Goal: Find specific page/section: Find specific page/section

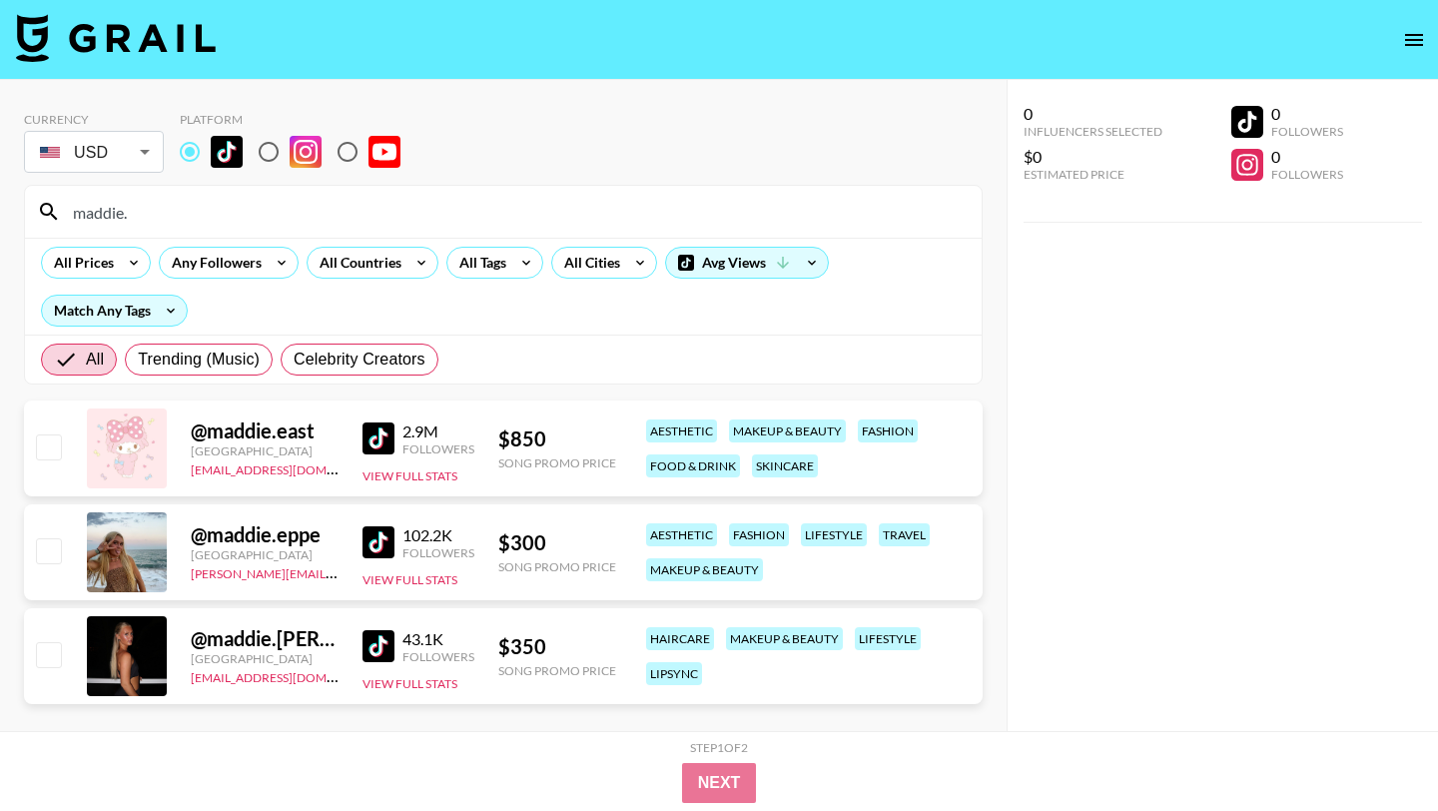
scroll to position [80, 0]
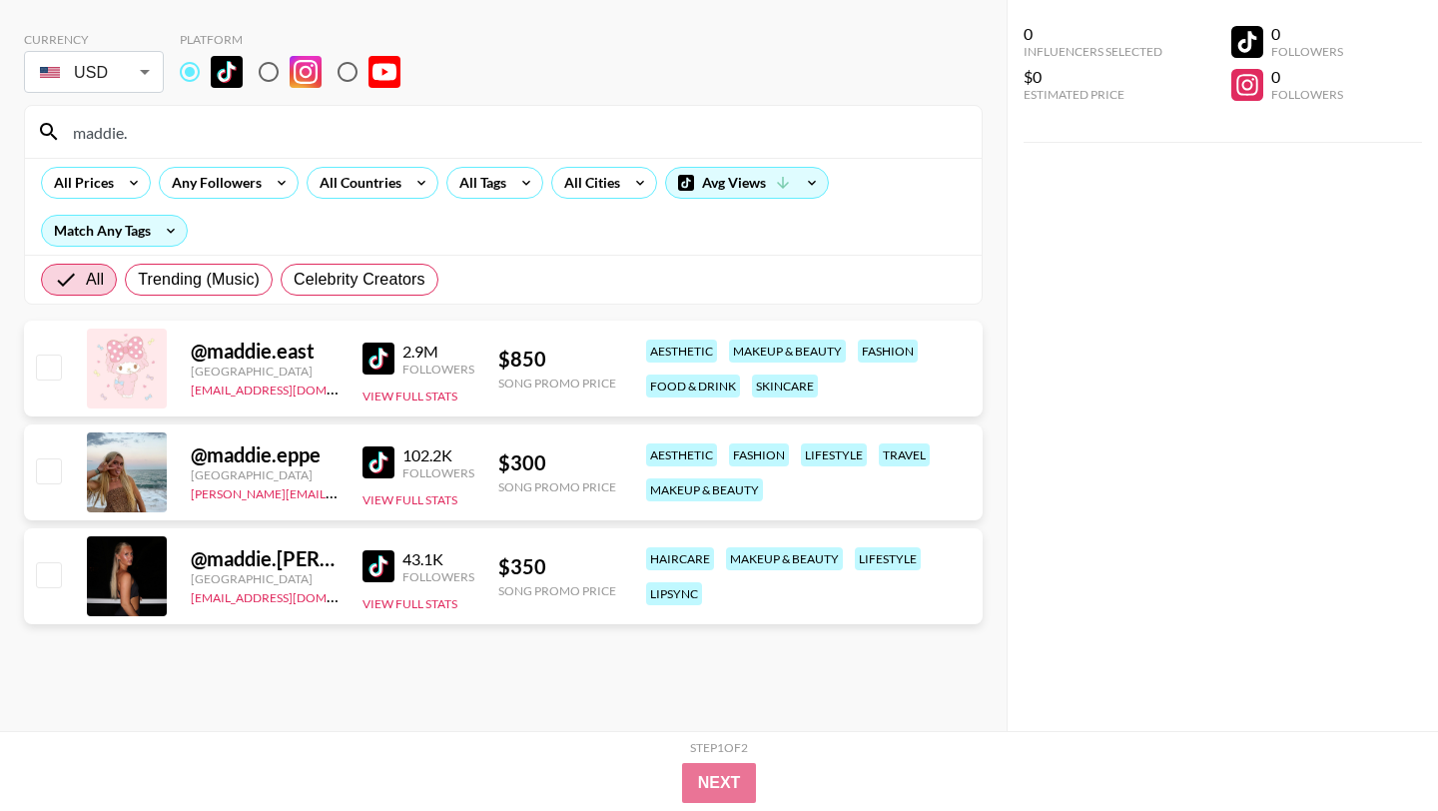
drag, startPoint x: 164, startPoint y: 125, endPoint x: 38, endPoint y: 126, distance: 125.9
click at [38, 126] on div "maddie." at bounding box center [503, 132] width 957 height 52
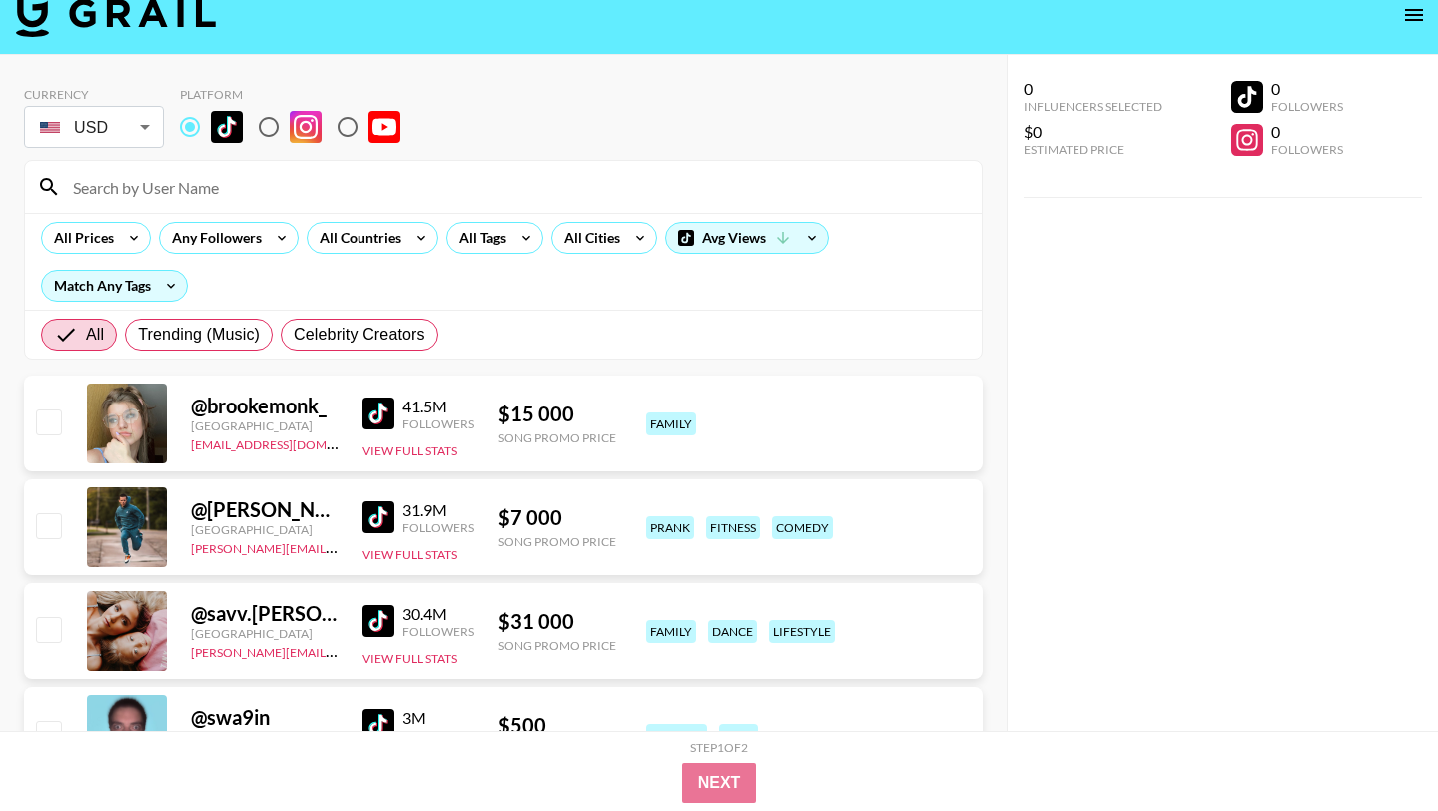
scroll to position [0, 0]
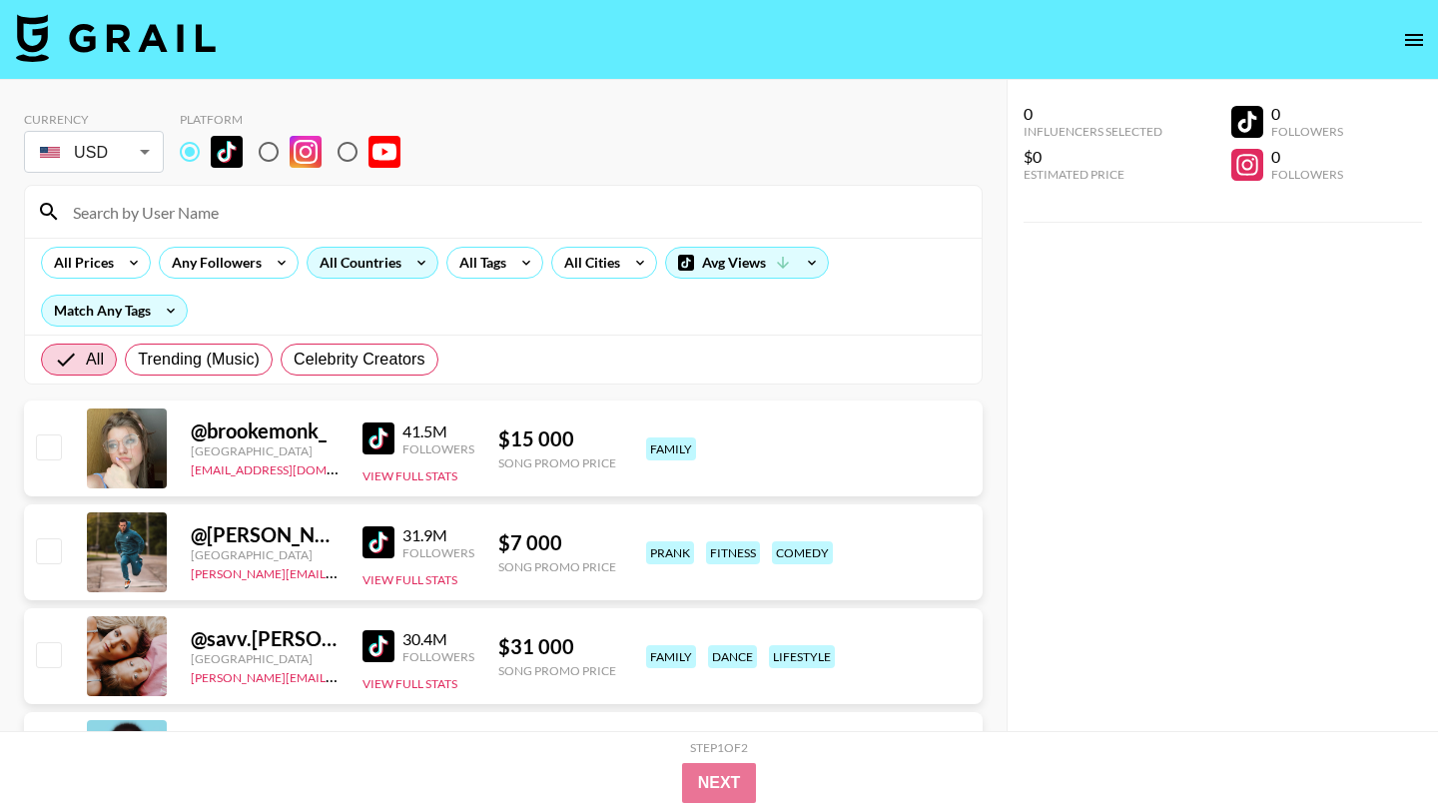
click at [401, 263] on div "All Countries" at bounding box center [357, 263] width 98 height 30
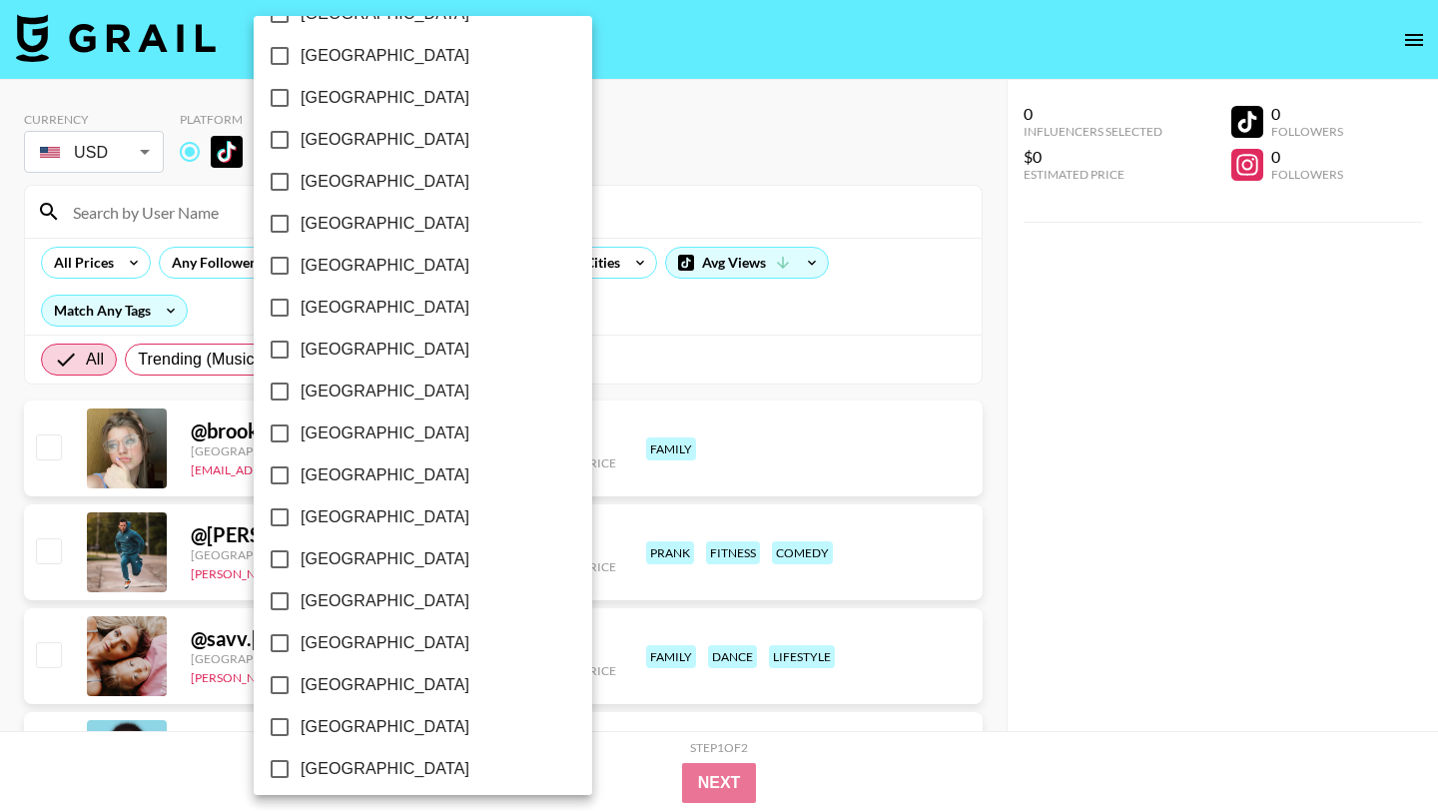
scroll to position [1518, 0]
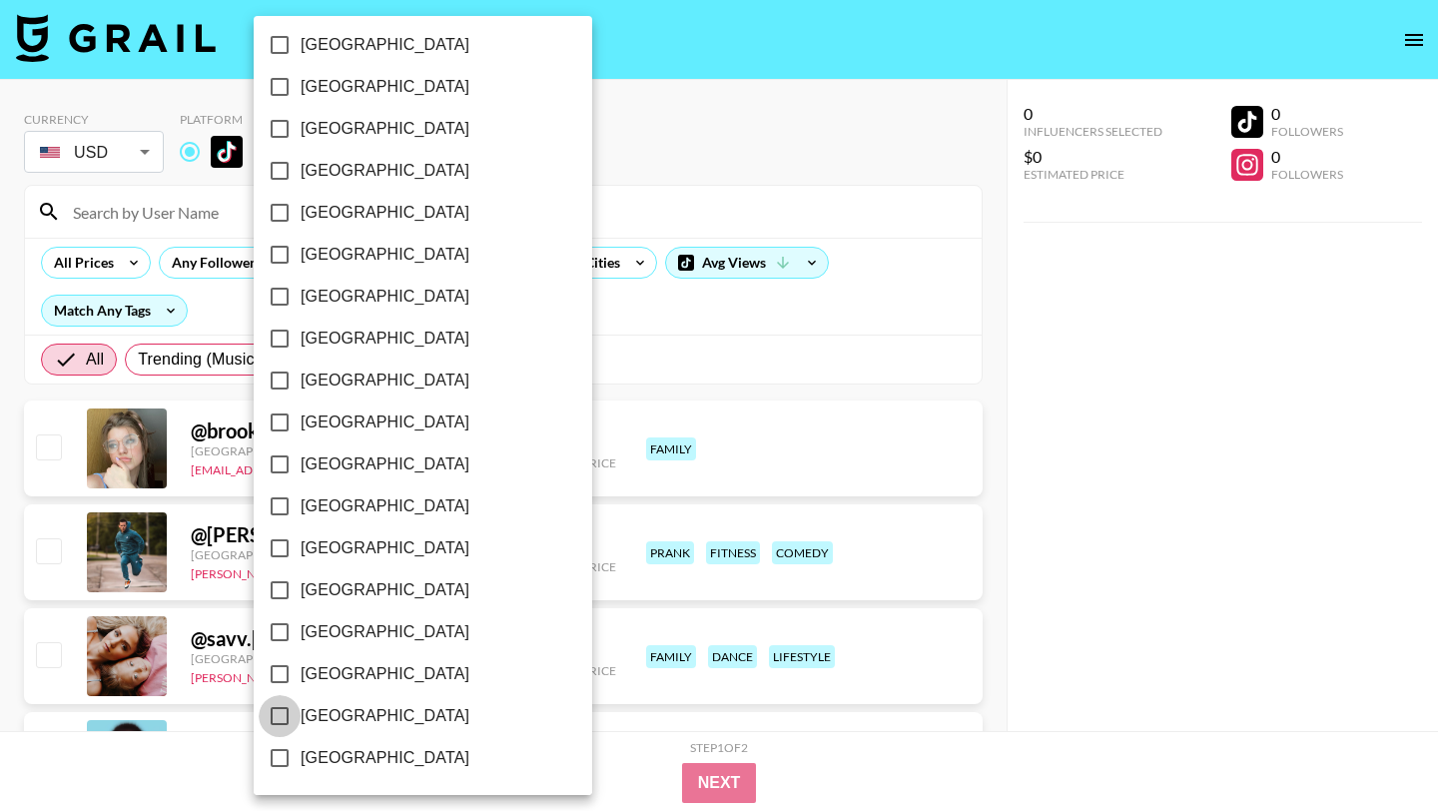
click at [273, 723] on input "[GEOGRAPHIC_DATA]" at bounding box center [280, 716] width 42 height 42
checkbox input "true"
click at [1054, 440] on div at bounding box center [719, 405] width 1438 height 811
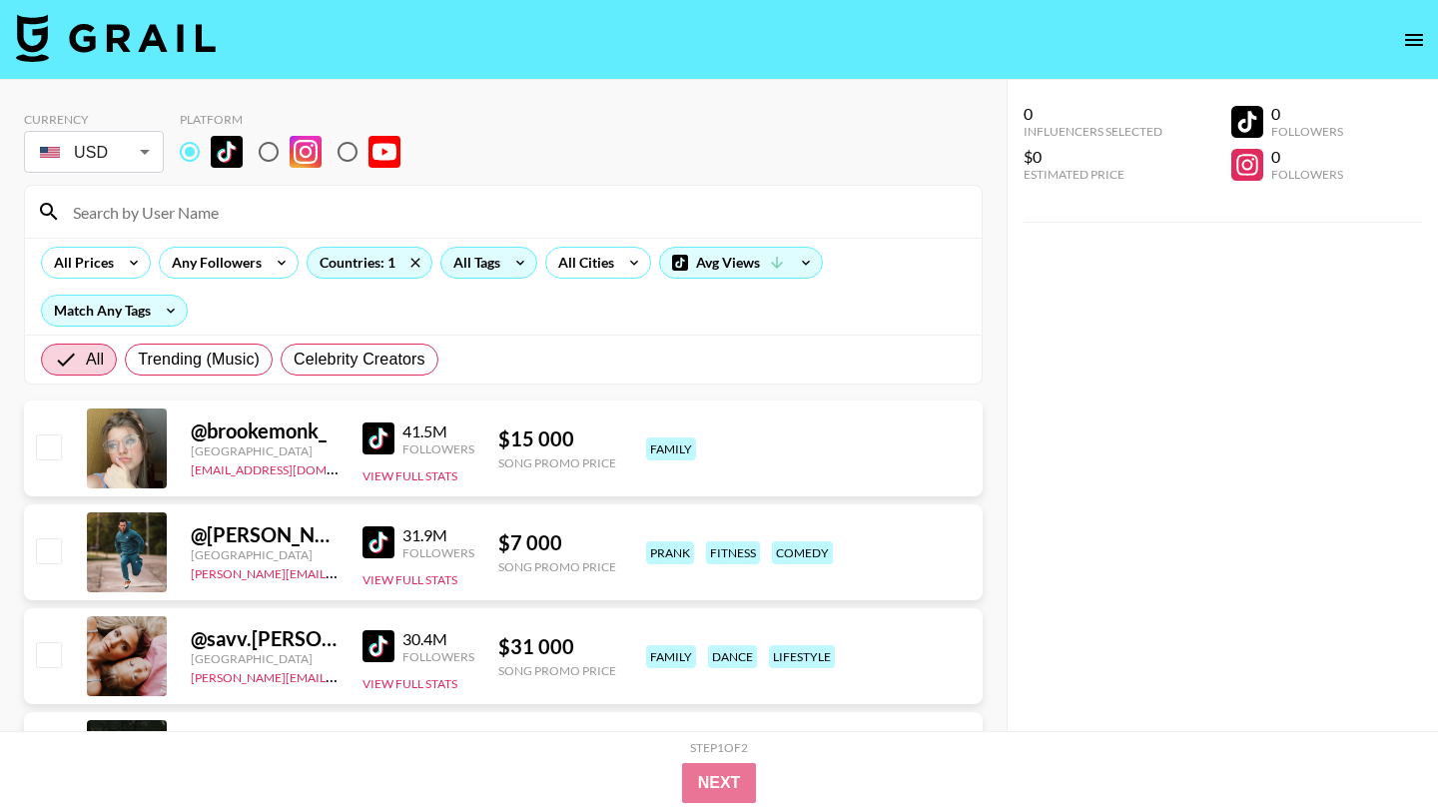
click at [497, 266] on div "All Tags" at bounding box center [473, 263] width 63 height 30
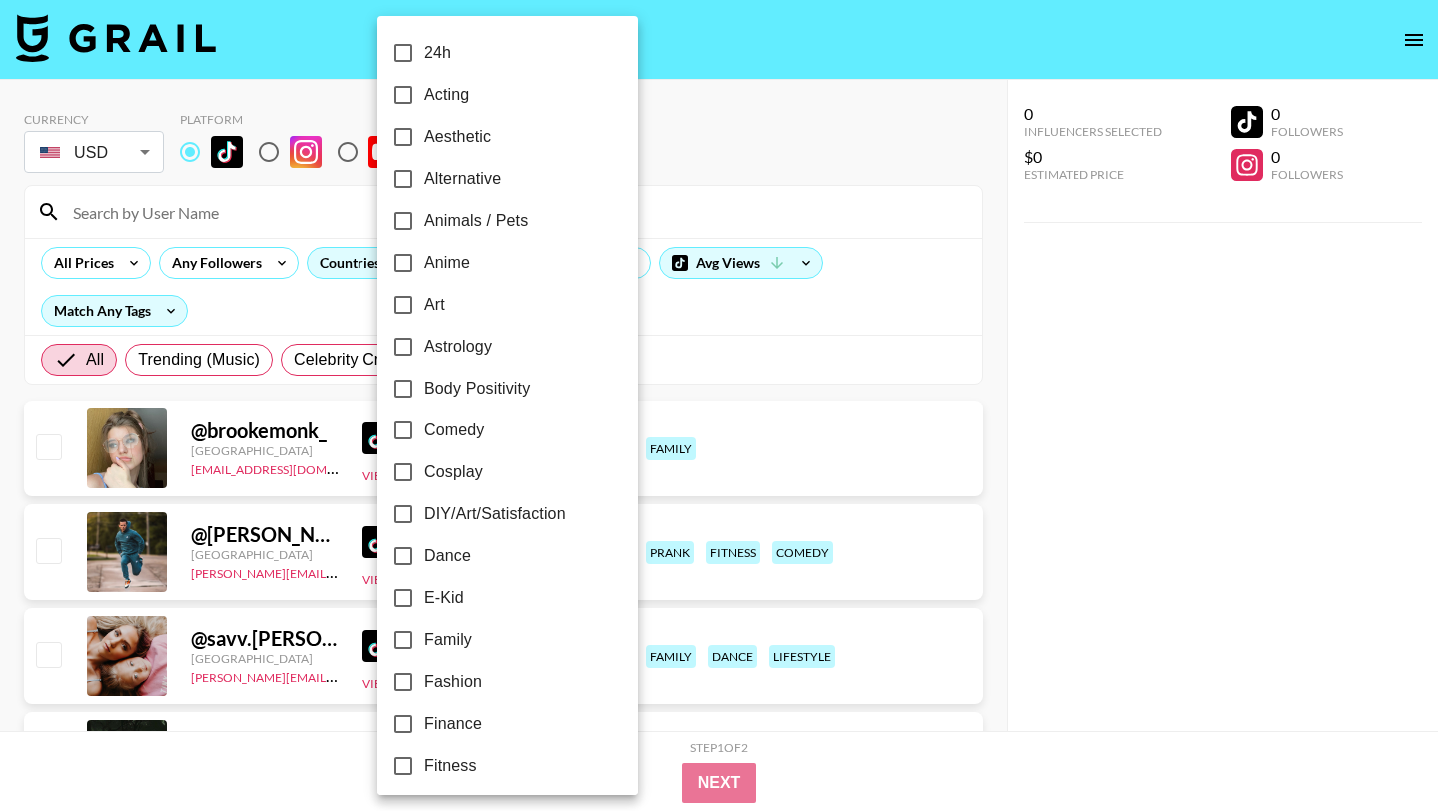
click at [398, 47] on input "24h" at bounding box center [404, 53] width 42 height 42
checkbox input "true"
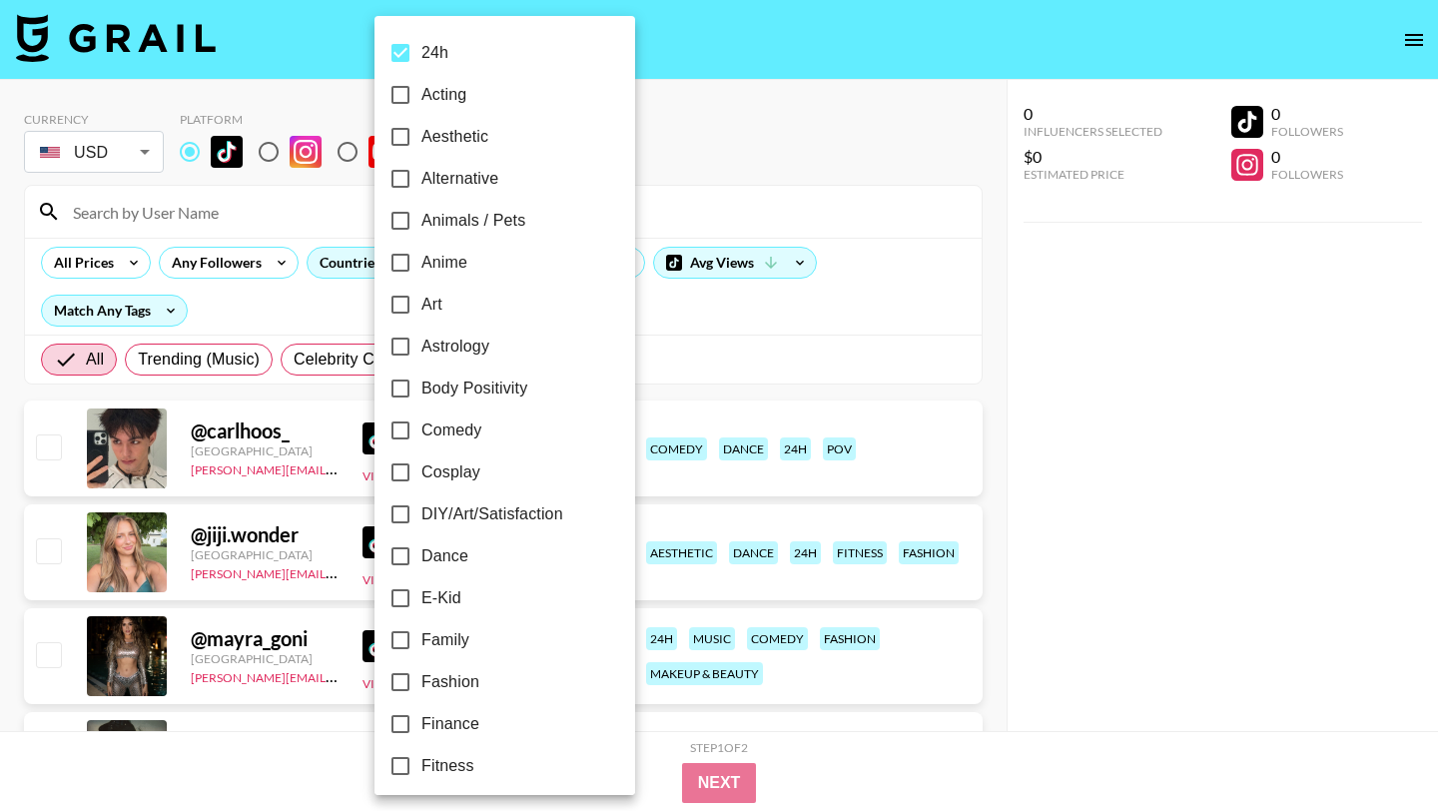
click at [611, 165] on div at bounding box center [719, 405] width 1438 height 811
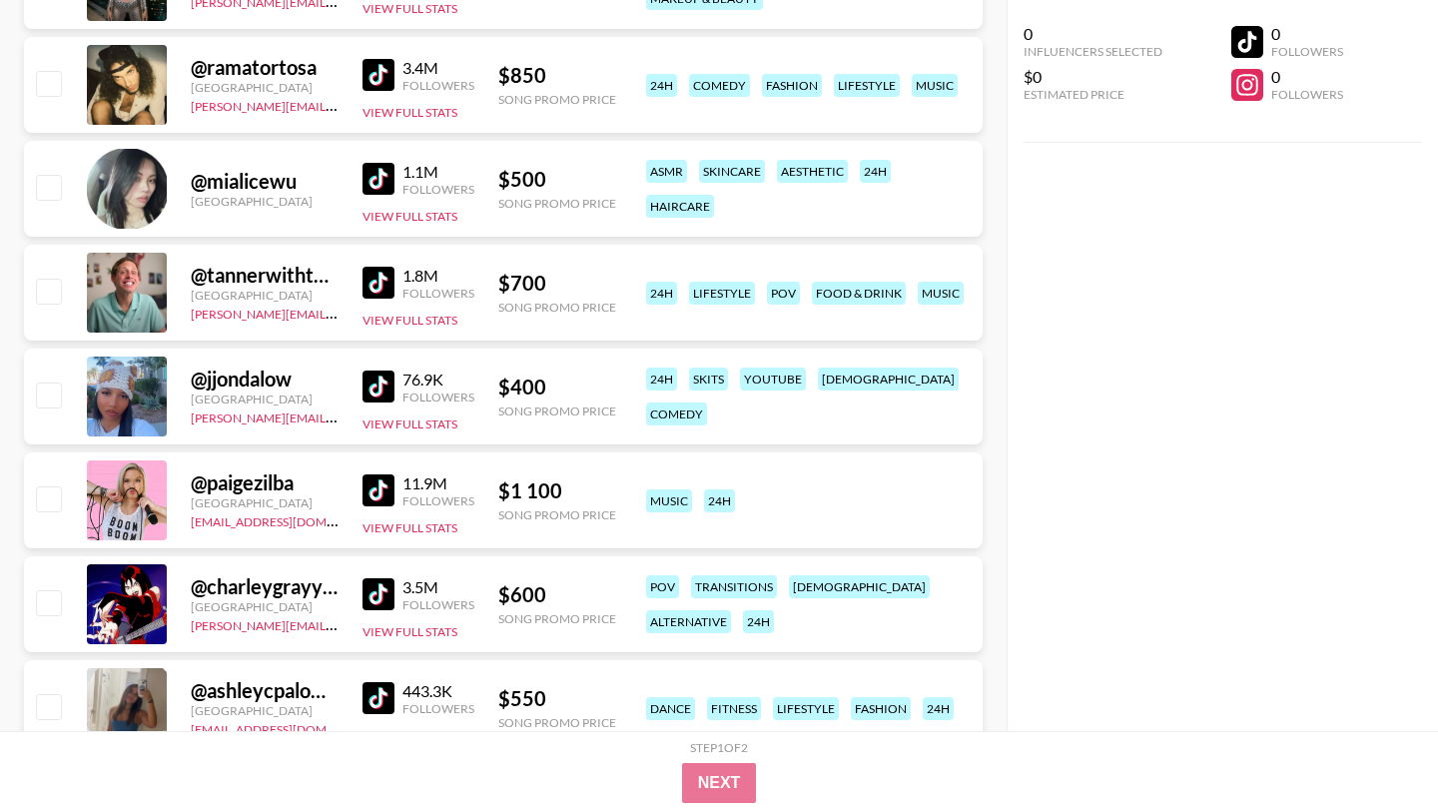
scroll to position [683, 0]
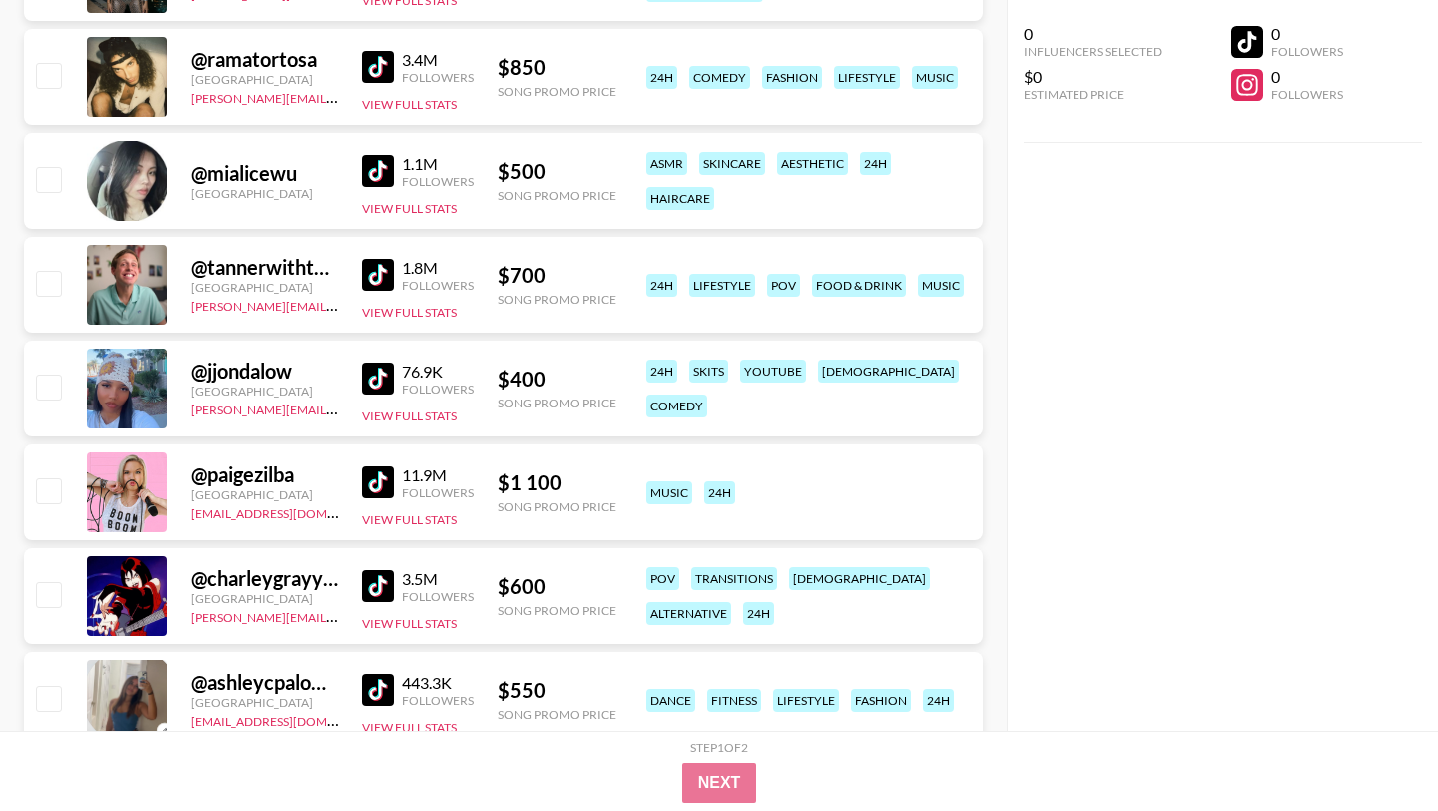
click at [387, 387] on img at bounding box center [379, 379] width 32 height 32
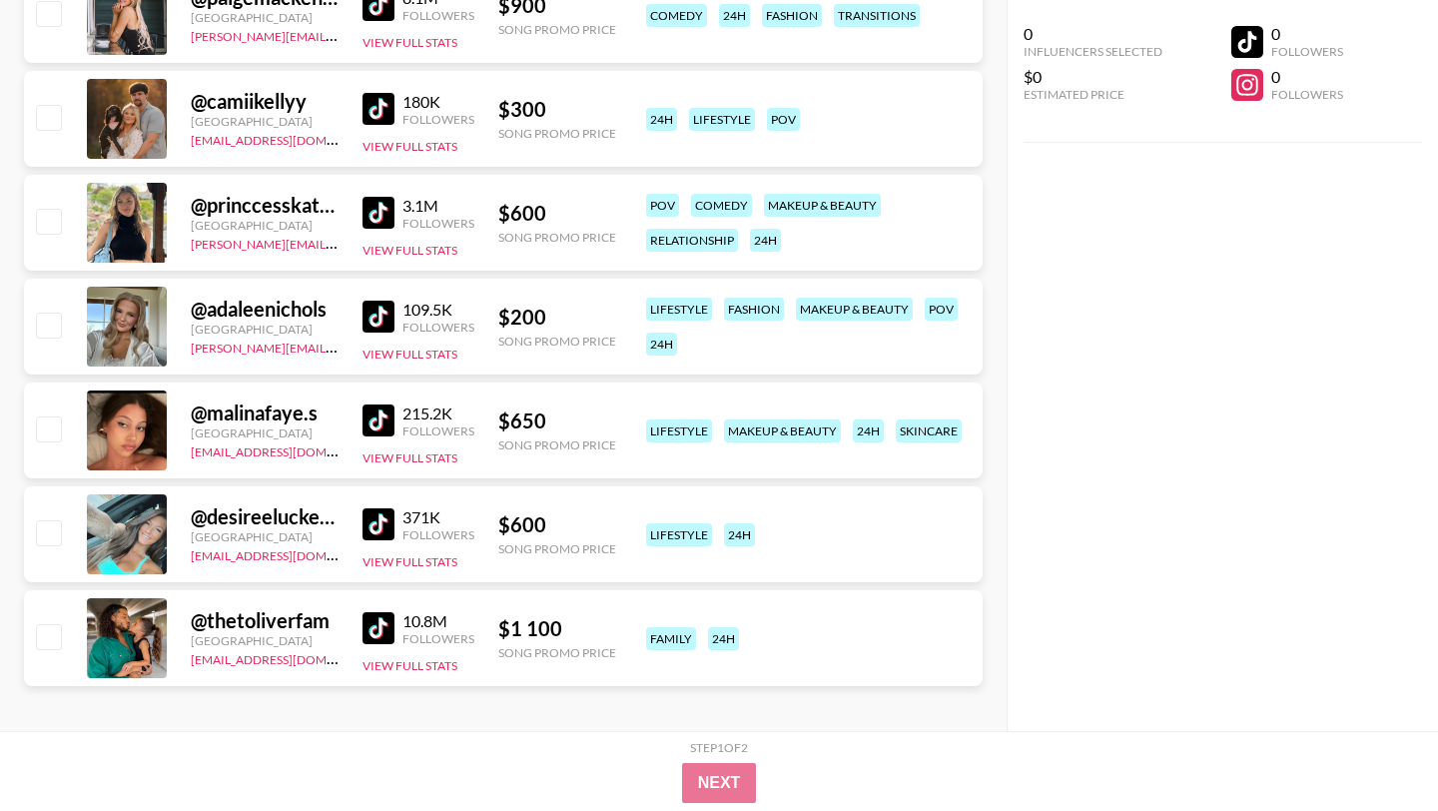
scroll to position [1795, 0]
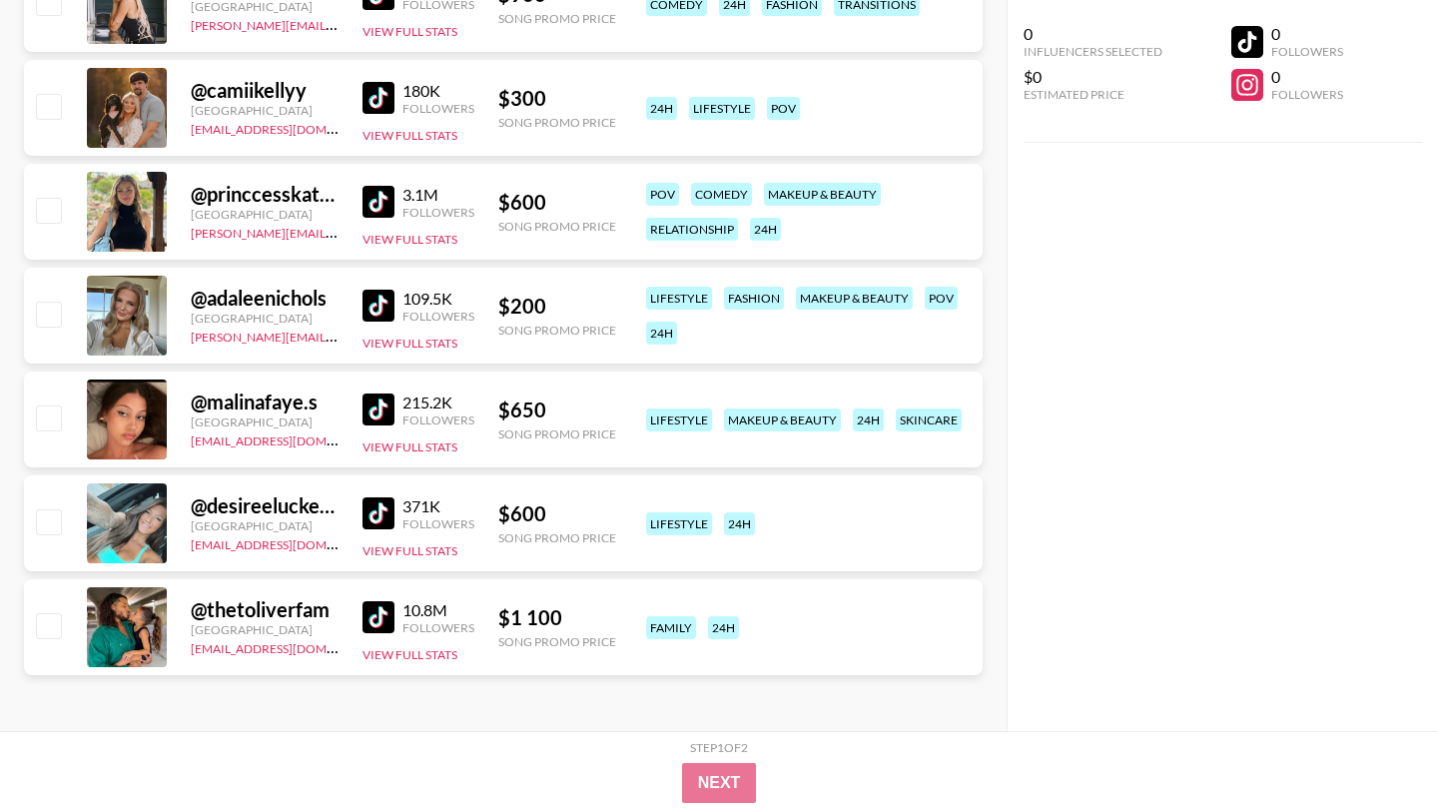
click at [377, 413] on img at bounding box center [379, 410] width 32 height 32
